Goal: Transaction & Acquisition: Subscribe to service/newsletter

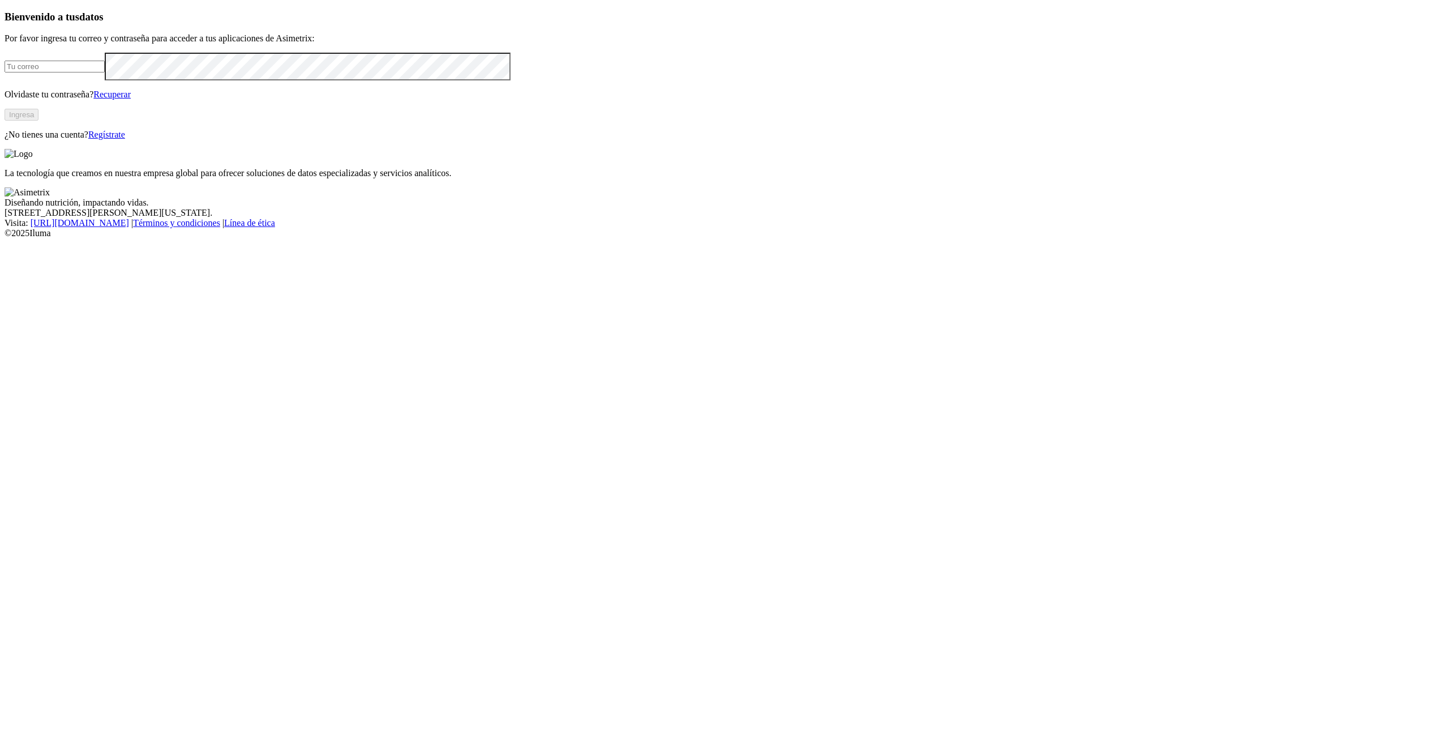
type input "[PERSON_NAME][EMAIL_ADDRESS][PERSON_NAME][DOMAIN_NAME]"
click at [125, 139] on link "Regístrate" at bounding box center [106, 135] width 37 height 10
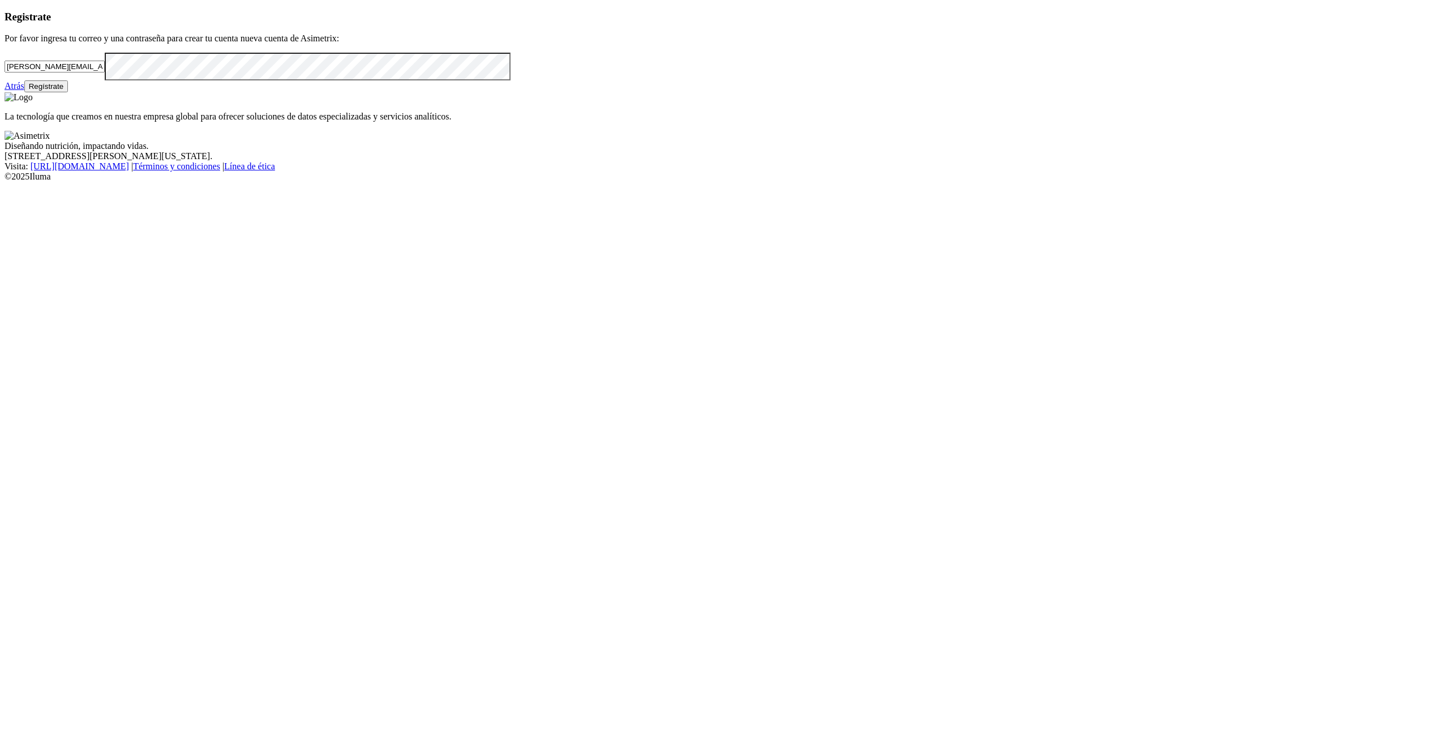
drag, startPoint x: 319, startPoint y: 212, endPoint x: 65, endPoint y: 243, distance: 256.7
click at [65, 93] on div "Registrate Por favor ingresa tu correo y una contraseña para crear tu cuenta nu…" at bounding box center [725, 52] width 1440 height 82
paste input "andrea.jimenez@premexcorp.com"
click at [61, 93] on div "Registrate Por favor ingresa tu correo y una contraseña para crear tu cuenta nu…" at bounding box center [725, 52] width 1440 height 82
click at [493, 93] on div "Registrate Por favor ingresa tu correo y una contraseña para crear tu cuenta nu…" at bounding box center [725, 52] width 1440 height 82
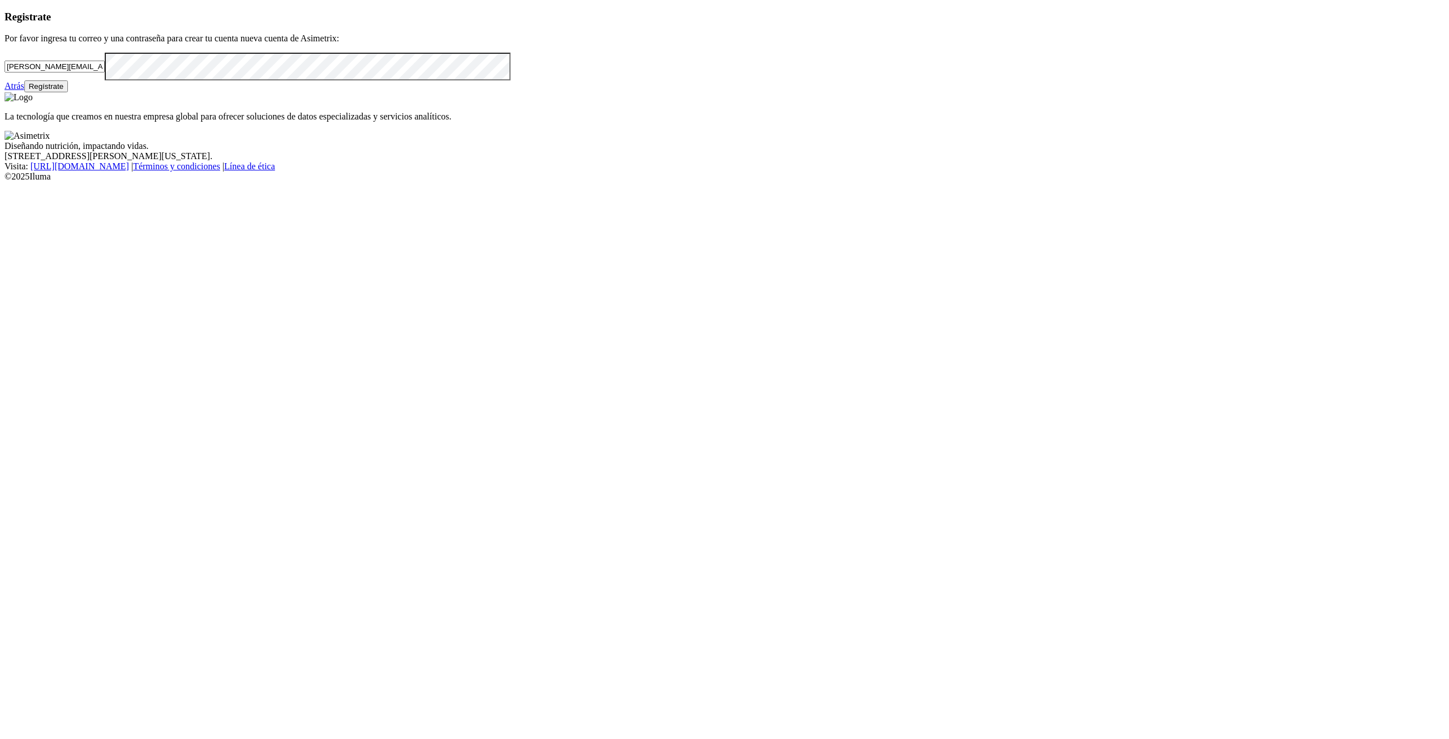
click at [69, 92] on button "Regístrate" at bounding box center [46, 86] width 44 height 12
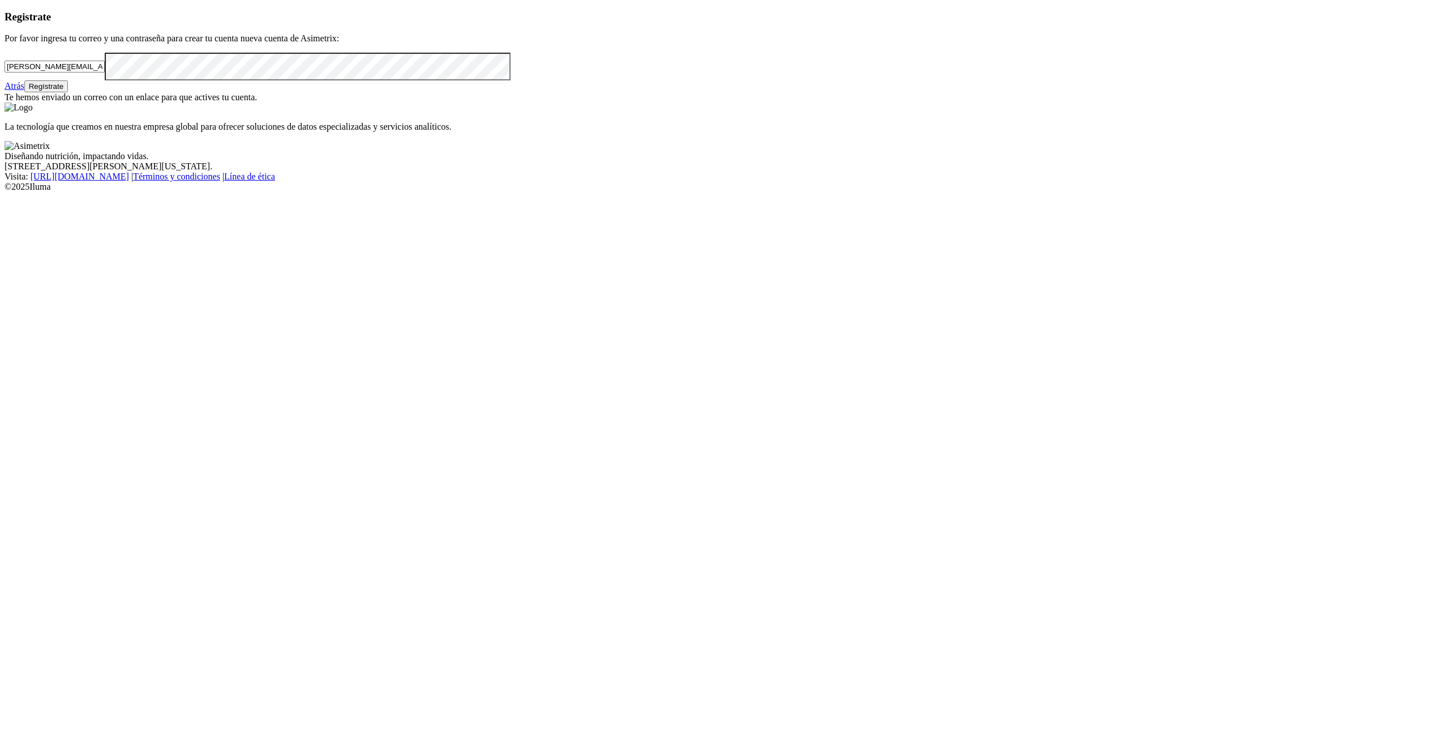
drag, startPoint x: 254, startPoint y: 215, endPoint x: 95, endPoint y: 214, distance: 159.7
click at [95, 72] on input "andrea.jimenez@premexcorp.com" at bounding box center [55, 67] width 100 height 12
paste input "laura.yepes"
click at [69, 92] on button "Regístrate" at bounding box center [46, 86] width 44 height 12
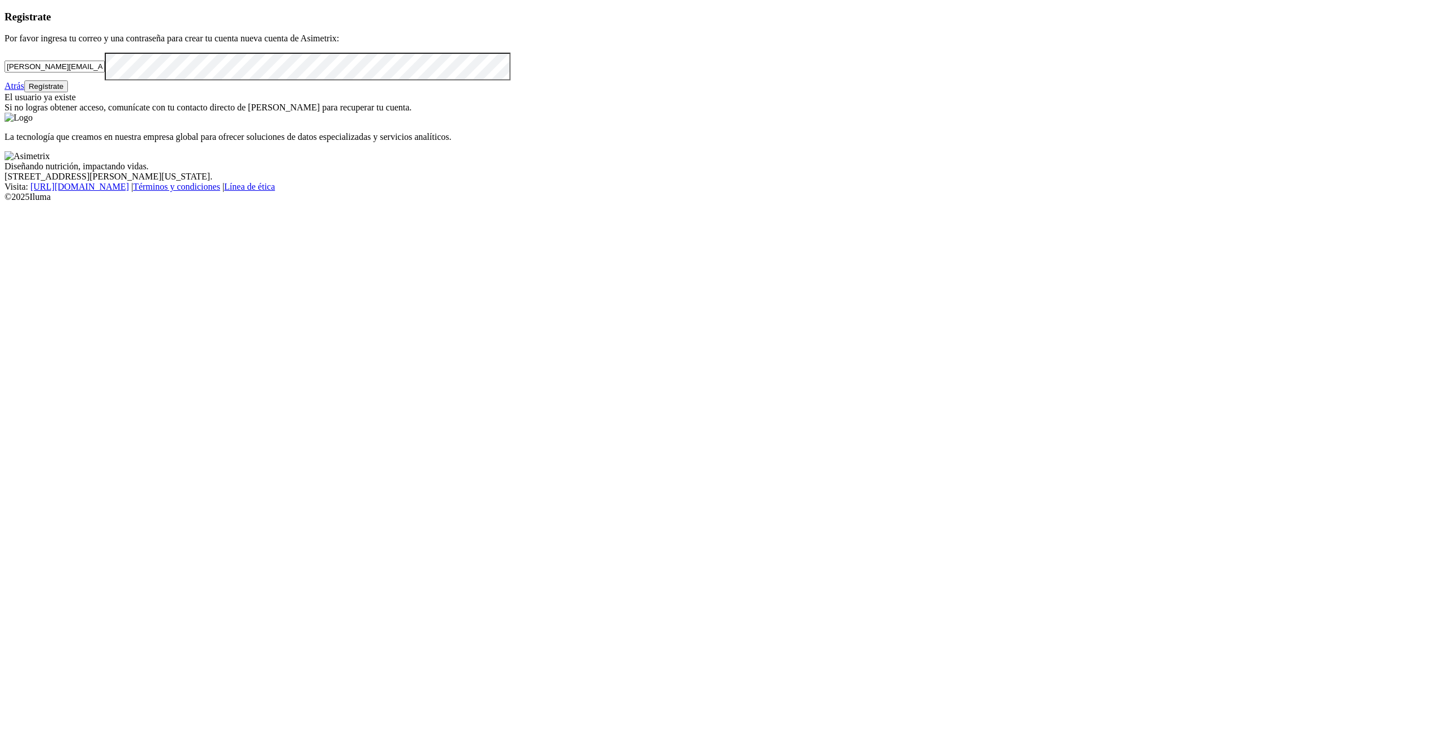
drag, startPoint x: 346, startPoint y: 203, endPoint x: 95, endPoint y: 219, distance: 251.3
click at [95, 72] on input "laura.yepes@premexcorp.com" at bounding box center [55, 67] width 100 height 12
paste input "yudi.valencia"
click at [72, 113] on div "Registrate Por favor ingresa tu correo y una contraseña para crear tu cuenta nu…" at bounding box center [725, 62] width 1440 height 102
click at [69, 92] on button "Regístrate" at bounding box center [46, 86] width 44 height 12
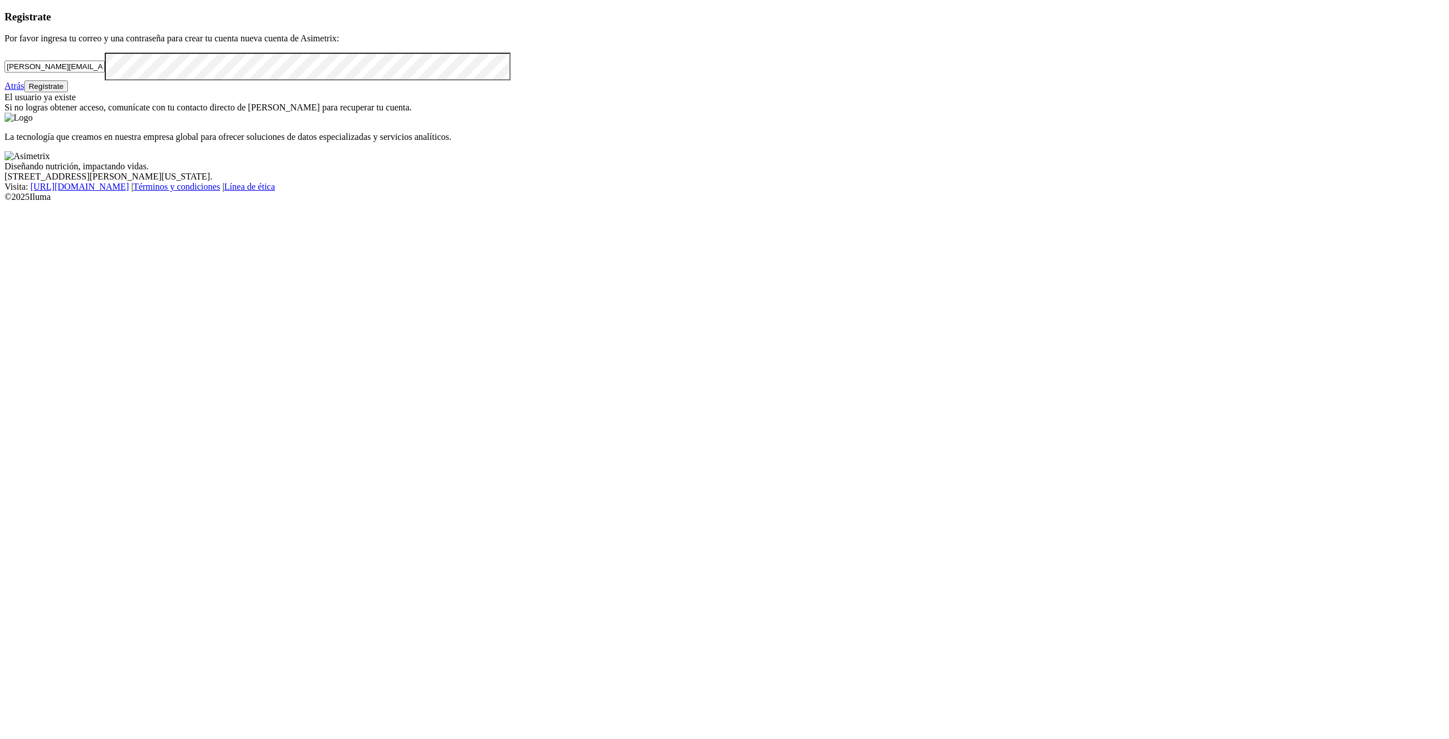
drag, startPoint x: 349, startPoint y: 207, endPoint x: 85, endPoint y: 204, distance: 264.4
click at [85, 113] on div "Registrate Por favor ingresa tu correo y una contraseña para crear tu cuenta nu…" at bounding box center [725, 62] width 1440 height 102
paste input "adiquimcalidad"
click at [69, 92] on button "Regístrate" at bounding box center [46, 86] width 44 height 12
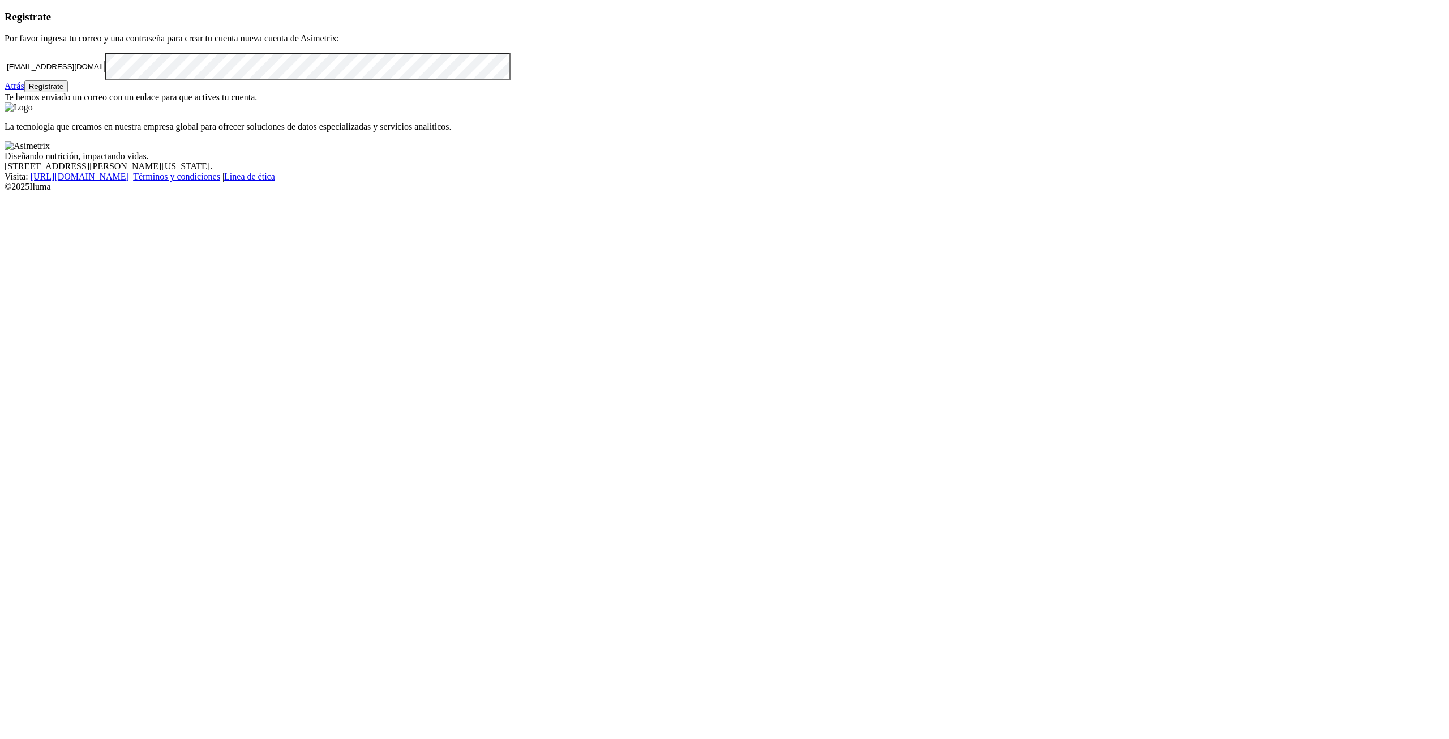
drag, startPoint x: 254, startPoint y: 202, endPoint x: 79, endPoint y: 206, distance: 175.0
click at [79, 103] on div "Registrate Por favor ingresa tu correo y una contraseña para crear tu cuenta nu…" at bounding box center [725, 57] width 1440 height 92
paste input "carolina.betancur"
click at [69, 92] on button "Regístrate" at bounding box center [46, 86] width 44 height 12
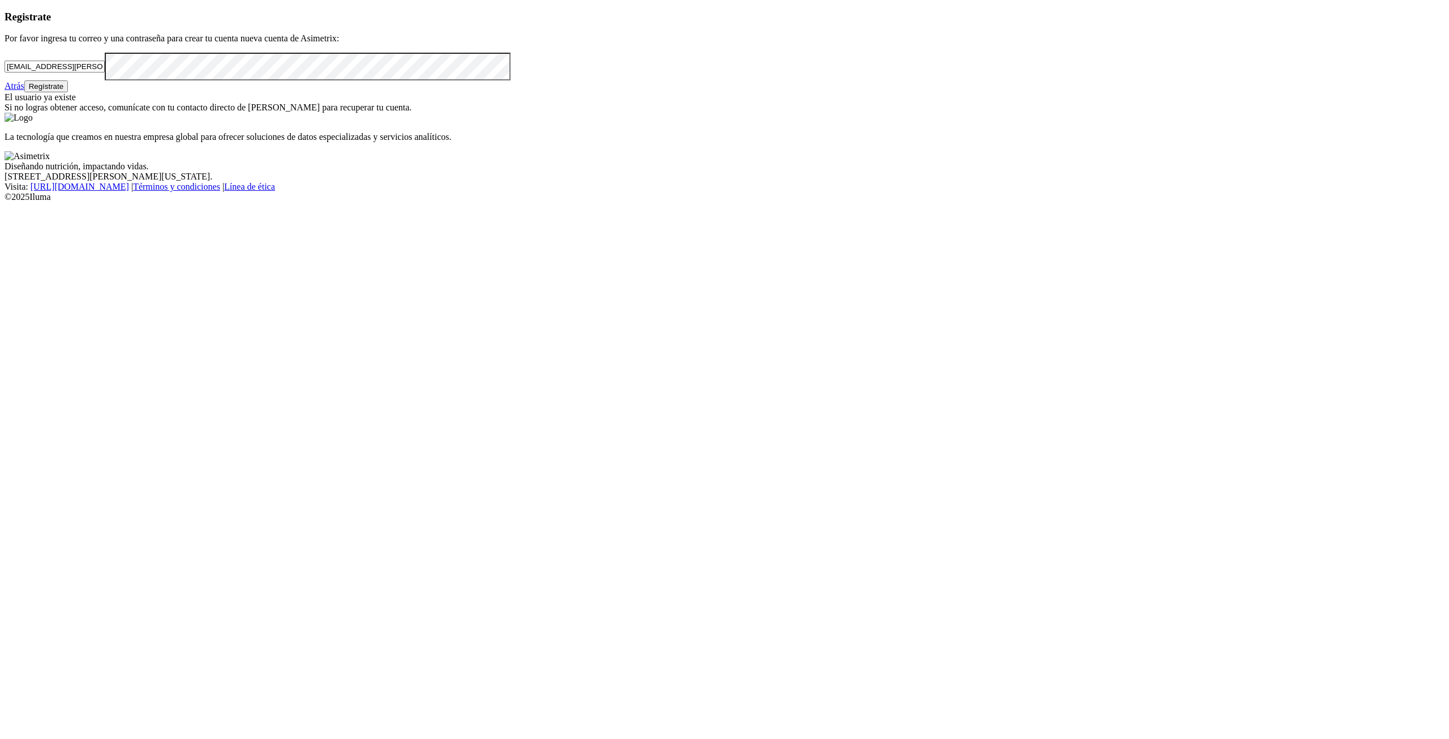
drag, startPoint x: 248, startPoint y: 208, endPoint x: 84, endPoint y: 204, distance: 164.2
click at [84, 113] on div "Registrate Por favor ingresa tu correo y una contraseña para crear tu cuenta nu…" at bounding box center [725, 62] width 1440 height 102
paste input "ricardo.quiceno"
click at [69, 92] on button "Regístrate" at bounding box center [46, 86] width 44 height 12
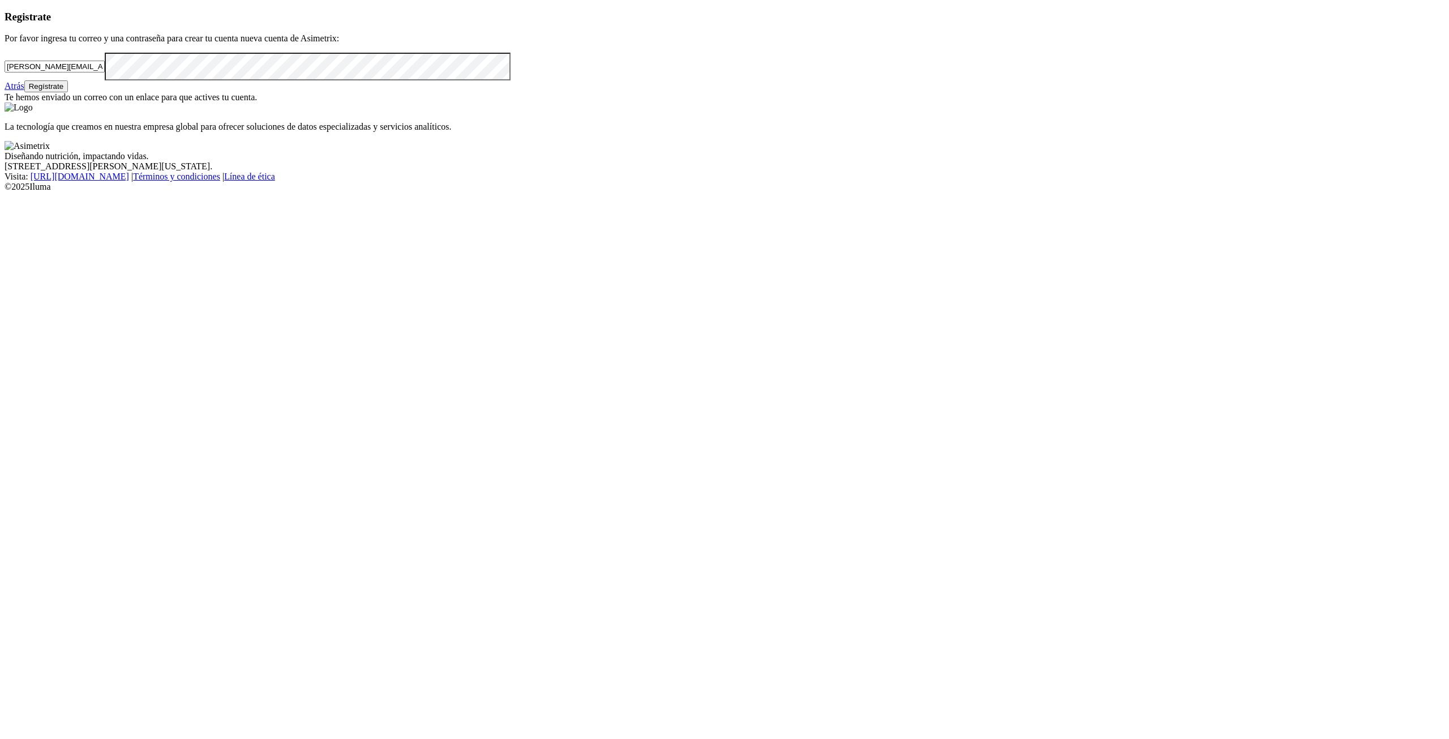
drag, startPoint x: 301, startPoint y: 207, endPoint x: 85, endPoint y: 203, distance: 216.3
click at [85, 103] on div "Registrate Por favor ingresa tu correo y una contraseña para crear tu cuenta nu…" at bounding box center [725, 57] width 1440 height 92
paste input "juan.aceved"
click at [69, 92] on button "Regístrate" at bounding box center [46, 86] width 44 height 12
drag, startPoint x: 291, startPoint y: 209, endPoint x: 79, endPoint y: 209, distance: 211.8
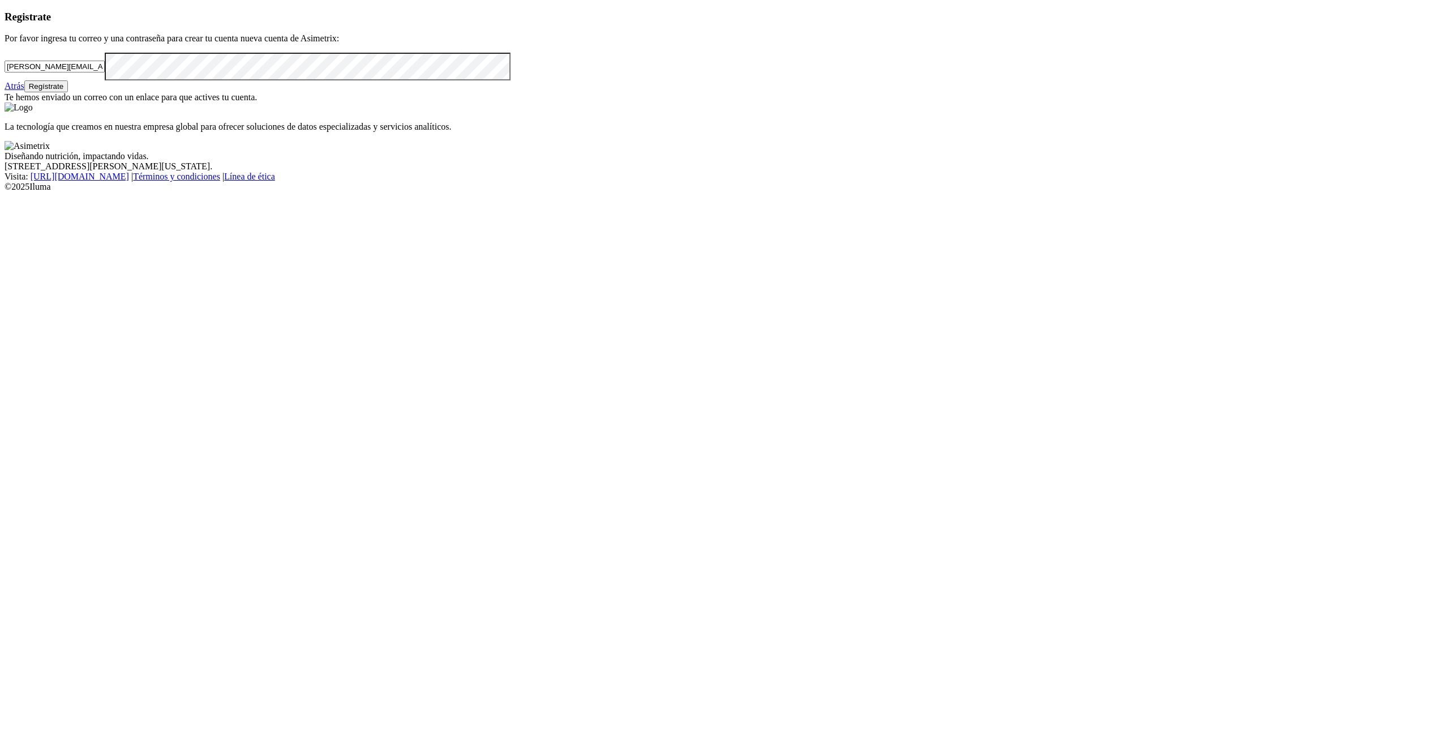
click at [79, 103] on div "Registrate Por favor ingresa tu correo y una contraseña para crear tu cuenta nu…" at bounding box center [725, 57] width 1440 height 92
paste input "lian.silva"
type input "julian.silva@premexcorp.com"
click at [69, 92] on button "Regístrate" at bounding box center [46, 86] width 44 height 12
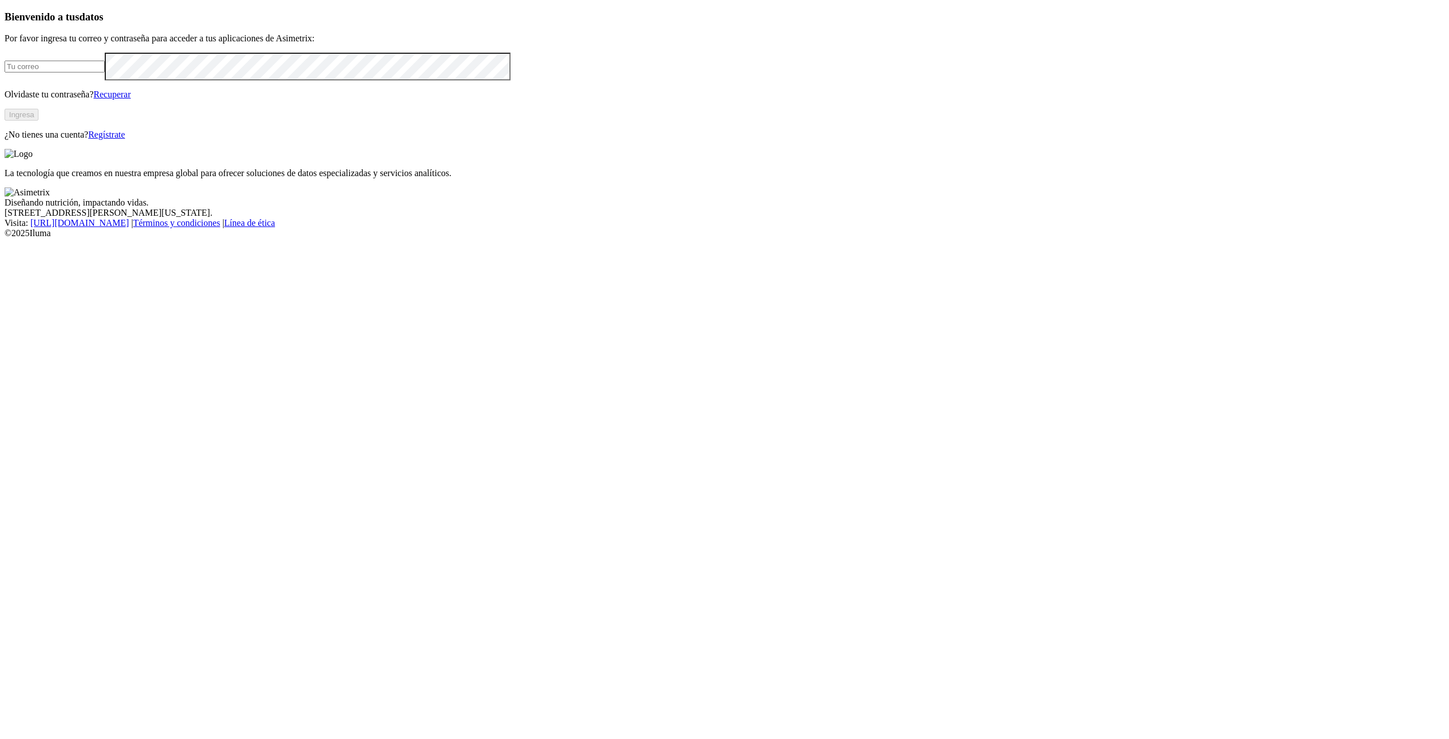
type input "[PERSON_NAME][EMAIL_ADDRESS][PERSON_NAME][DOMAIN_NAME]"
drag, startPoint x: 207, startPoint y: 210, endPoint x: 38, endPoint y: 207, distance: 168.8
click at [38, 140] on div "Bienvenido a tus datos Por favor ingresa tu correo y contraseña para acceder a …" at bounding box center [725, 76] width 1440 height 130
drag, startPoint x: 307, startPoint y: 208, endPoint x: 51, endPoint y: 205, distance: 255.9
click at [55, 140] on div "Bienvenido a tus datos Por favor ingresa tu correo y contraseña para acceder a …" at bounding box center [725, 76] width 1440 height 130
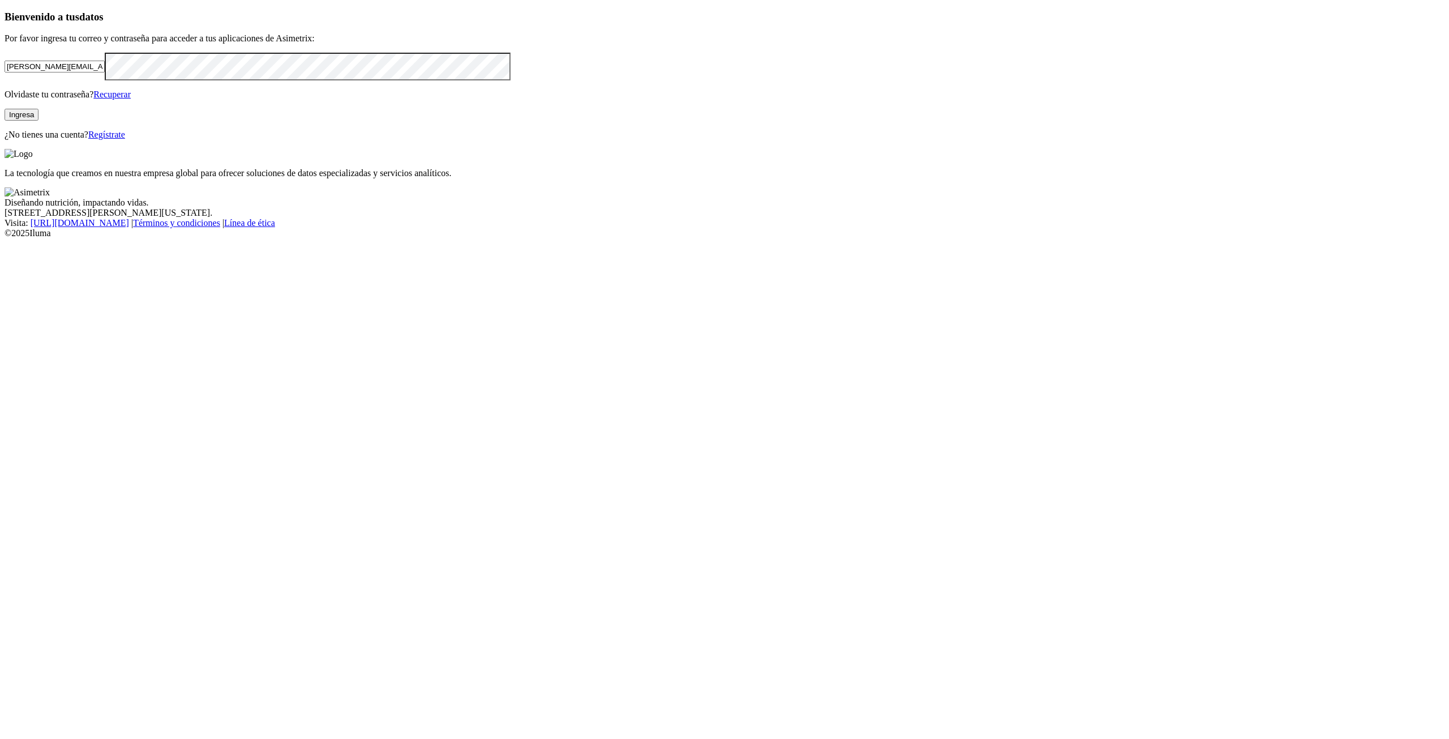
click at [1410, 155] on div "La tecnología que creamos en nuestra empresa global para ofrecer soluciones de …" at bounding box center [725, 163] width 1440 height 29
click at [161, 45] on div "Bienvenido a tus datos Por favor ingresa tu correo y contraseña para acceder a …" at bounding box center [725, 76] width 1440 height 130
